Goal: Information Seeking & Learning: Find specific fact

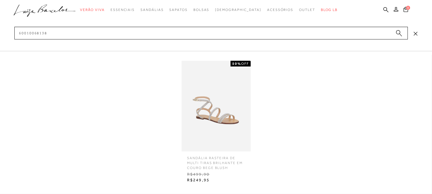
type input "60010068138"
click at [208, 135] on img at bounding box center [216, 106] width 69 height 91
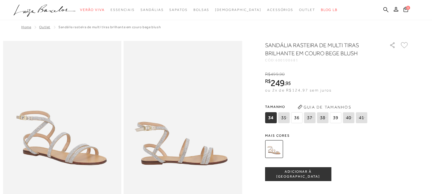
click at [386, 9] on icon at bounding box center [385, 9] width 5 height 5
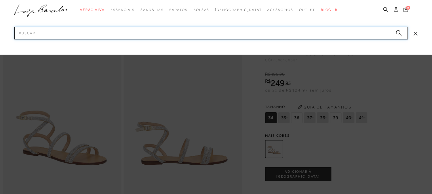
paste input "600100097034"
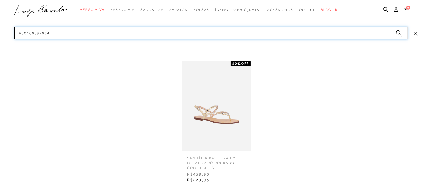
type input "600100097034"
click at [203, 119] on img at bounding box center [216, 106] width 69 height 91
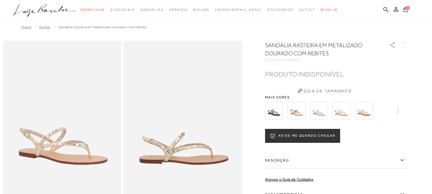
click at [300, 113] on img at bounding box center [296, 111] width 18 height 18
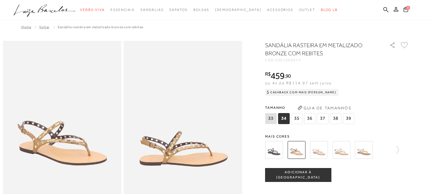
click at [322, 150] on img at bounding box center [319, 150] width 18 height 18
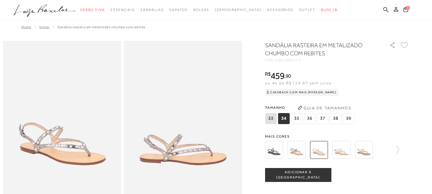
click at [348, 149] on img at bounding box center [341, 150] width 18 height 18
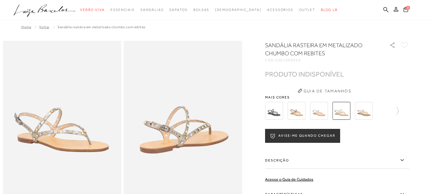
click at [367, 115] on img at bounding box center [364, 111] width 18 height 18
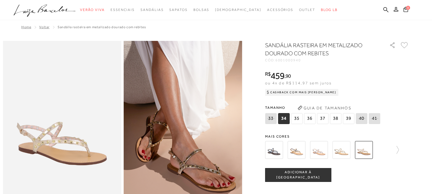
click at [298, 151] on img at bounding box center [296, 150] width 18 height 18
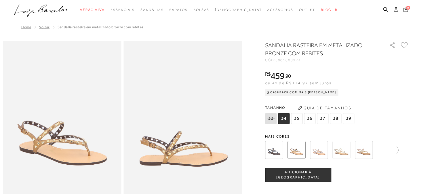
click at [296, 61] on span "6001000974" at bounding box center [288, 60] width 26 height 4
copy span "6001000974"
click at [385, 9] on icon at bounding box center [385, 9] width 5 height 5
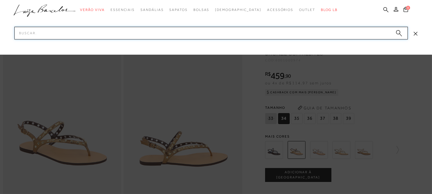
paste input "11530057135"
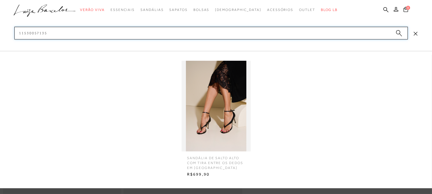
type input "11530057135"
click at [217, 107] on img at bounding box center [216, 106] width 69 height 91
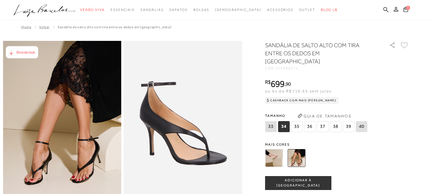
click at [298, 121] on span "35" at bounding box center [297, 126] width 12 height 11
